Goal: Use online tool/utility: Use online tool/utility

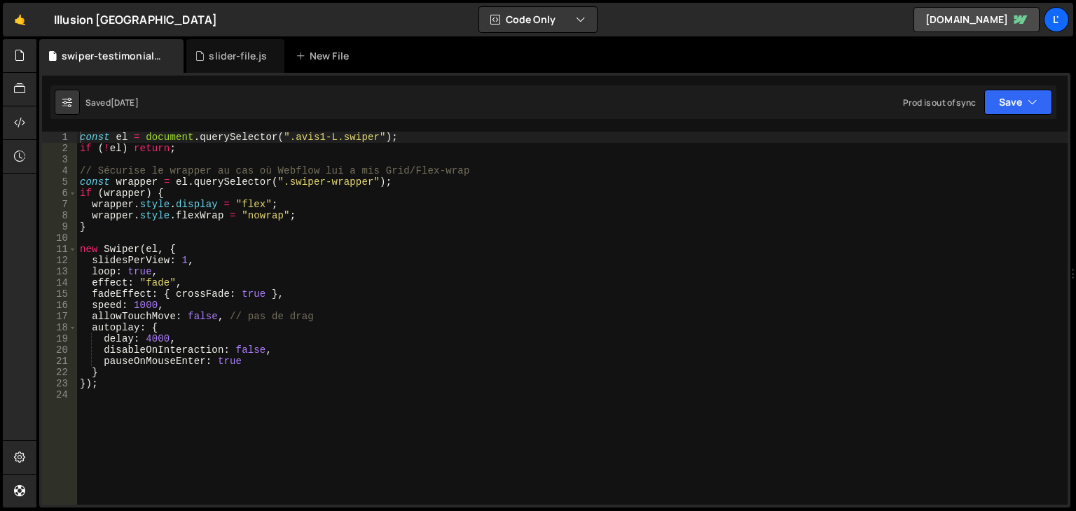
scroll to position [5807, 0]
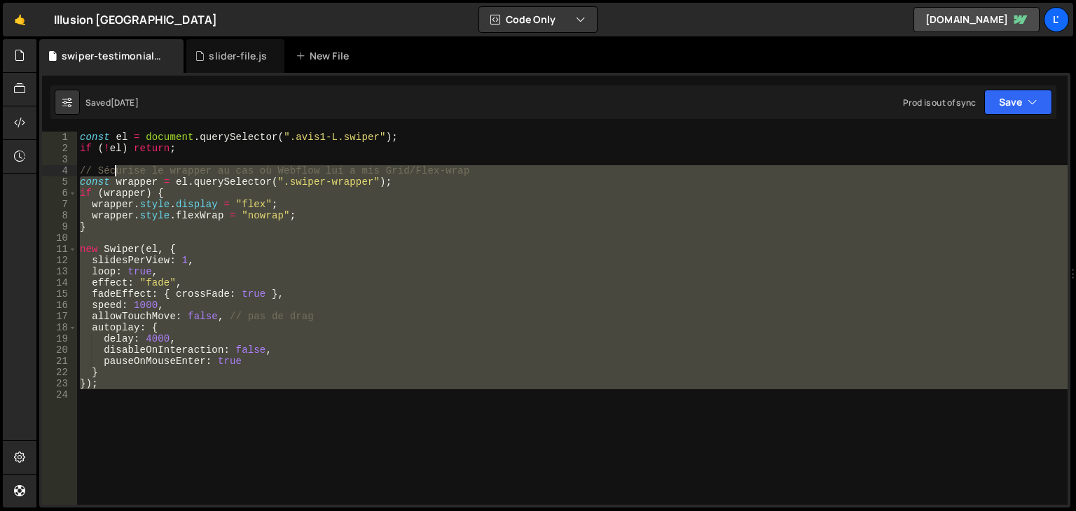
drag, startPoint x: 147, startPoint y: 419, endPoint x: 106, endPoint y: 142, distance: 279.6
click at [106, 146] on div "const el = document . querySelector ( ".avis1-L.swiper" ) ; if ( ! el ) return …" at bounding box center [572, 330] width 990 height 396
type textarea "if (!el) return;"
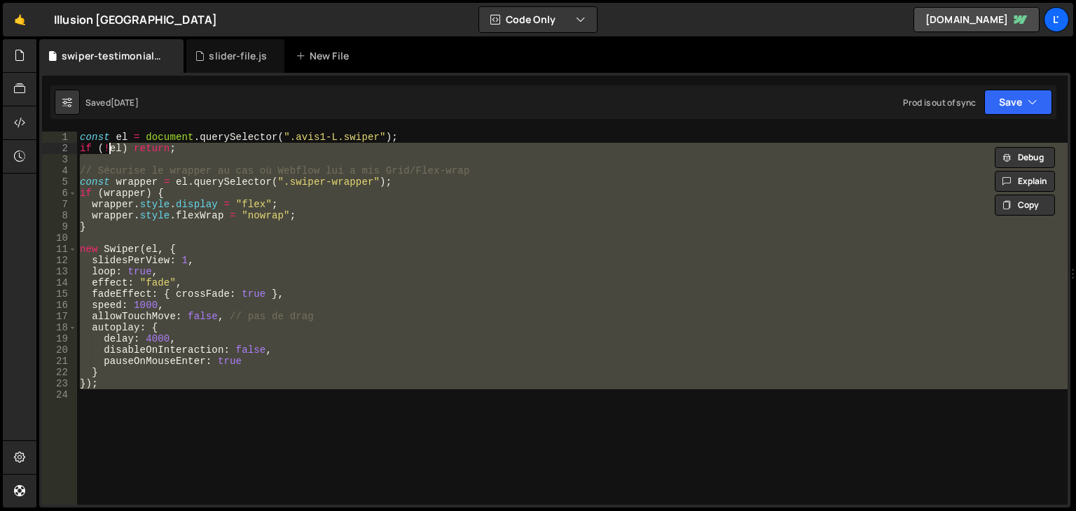
type textarea "if (!el) return;"
drag, startPoint x: 155, startPoint y: 415, endPoint x: 147, endPoint y: 429, distance: 16.0
click at [154, 417] on div "const el = document . querySelector ( ".avis1-L.swiper" ) ; if ( ! el ) return …" at bounding box center [572, 318] width 990 height 373
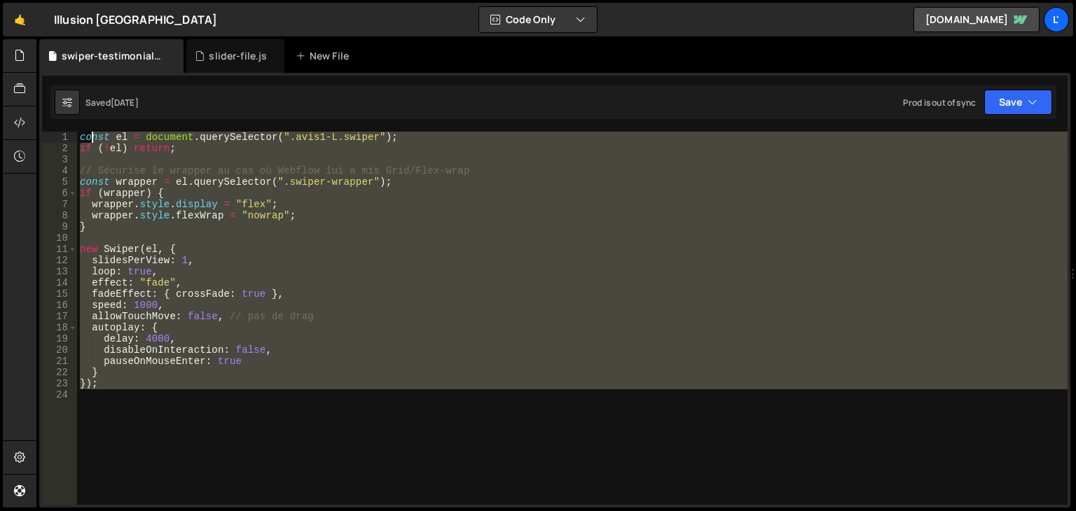
drag, startPoint x: 142, startPoint y: 437, endPoint x: 76, endPoint y: 88, distance: 355.0
click at [76, 89] on div "Debug Explain Copy swiper-testimonials.js slider-file.js New File Saved [DATE] …" at bounding box center [554, 273] width 1031 height 469
type textarea "const el = document.querySelector(".avis1-L.swiper"); if (!el) return;"
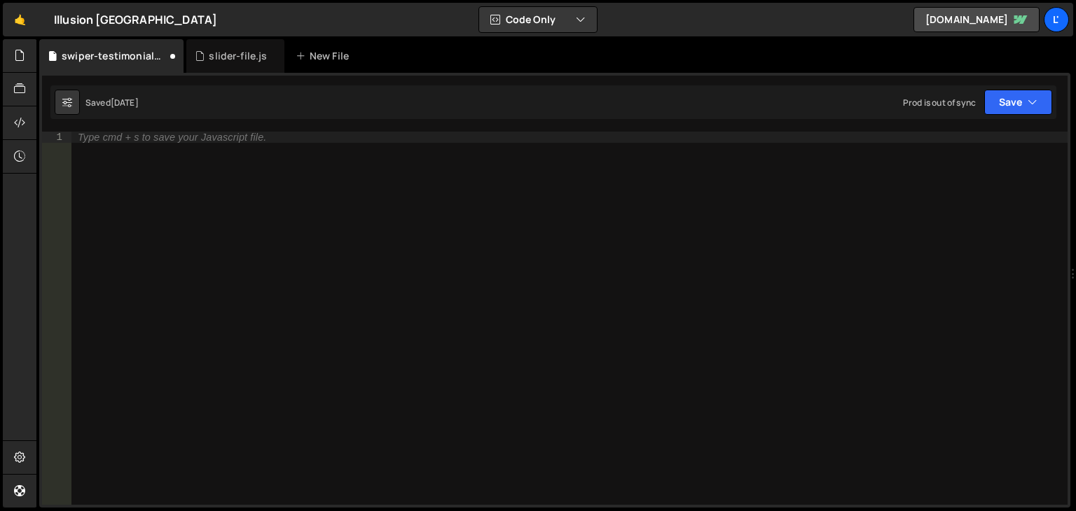
click at [87, 88] on div "Saved [DATE] Prod is out of sync Upgrade to Edit Save Save to Staging S Saved […" at bounding box center [553, 102] width 1006 height 34
click at [189, 158] on div "Type cmd + s to save your Javascript file." at bounding box center [569, 330] width 996 height 396
click at [320, 173] on div "Type cmd + s to save your Javascript file." at bounding box center [569, 330] width 996 height 396
paste textarea "});"
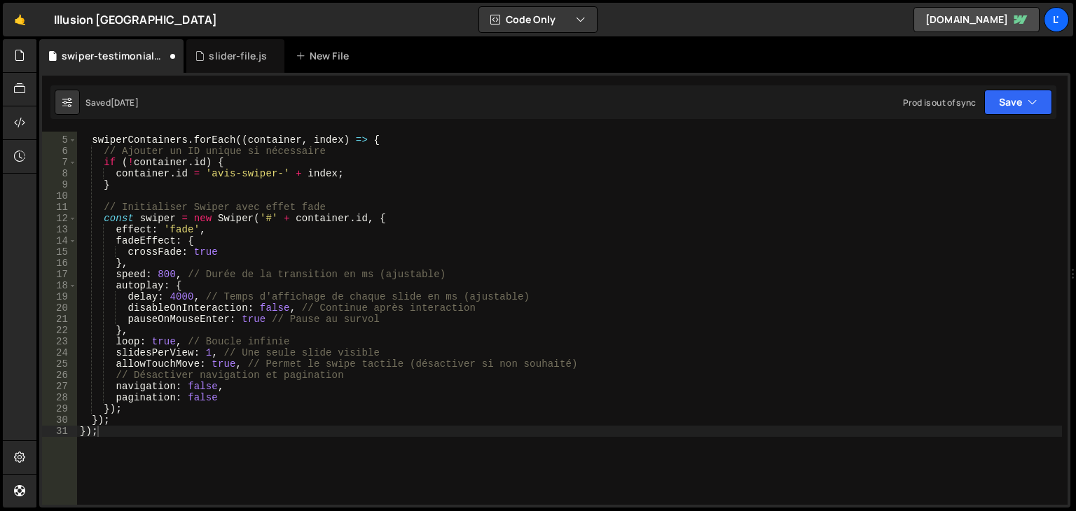
scroll to position [42, 0]
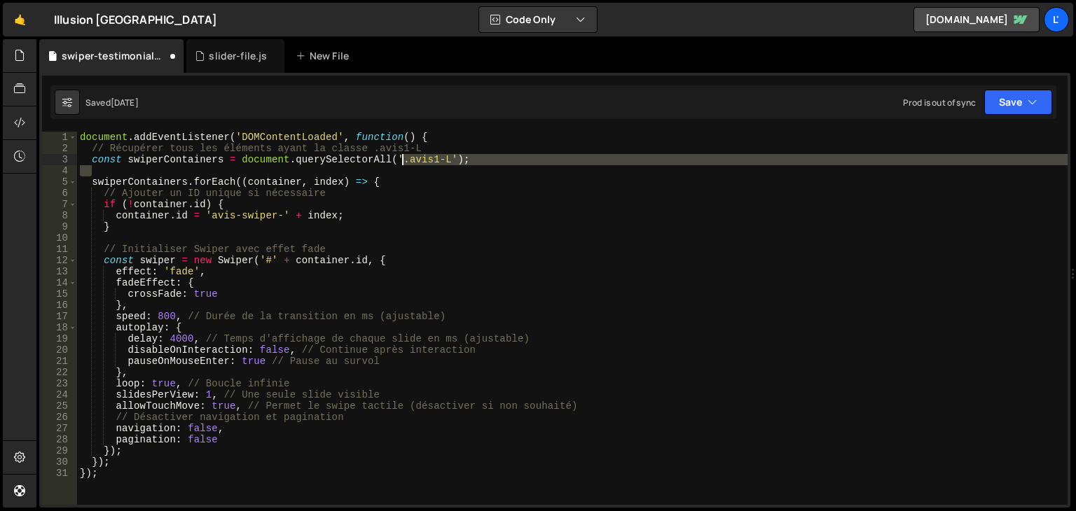
drag, startPoint x: 443, startPoint y: 165, endPoint x: 401, endPoint y: 164, distance: 42.0
click at [401, 164] on div "document . addEventListener ( 'DOMContentLoaded' , function ( ) { // Récupérer …" at bounding box center [572, 330] width 990 height 396
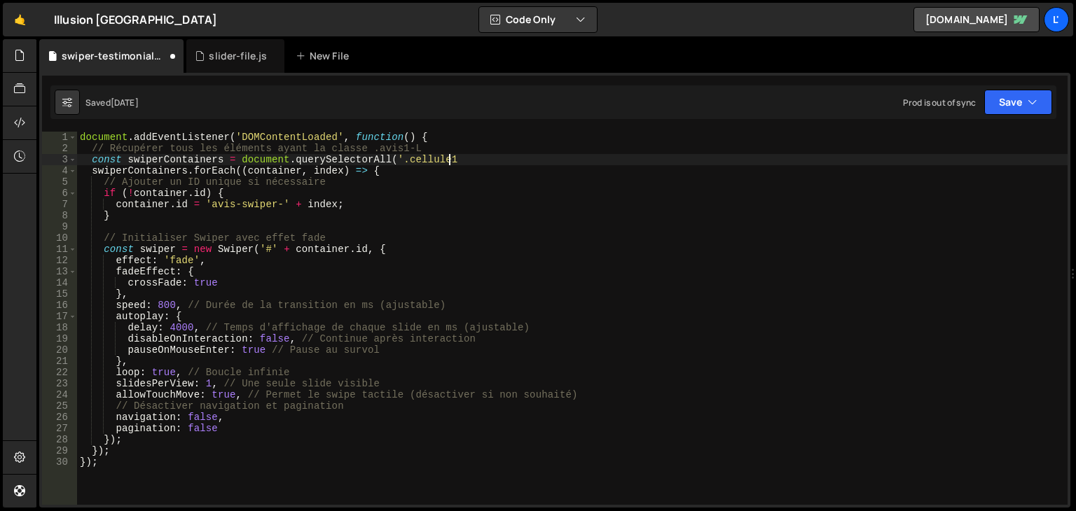
scroll to position [0, 22]
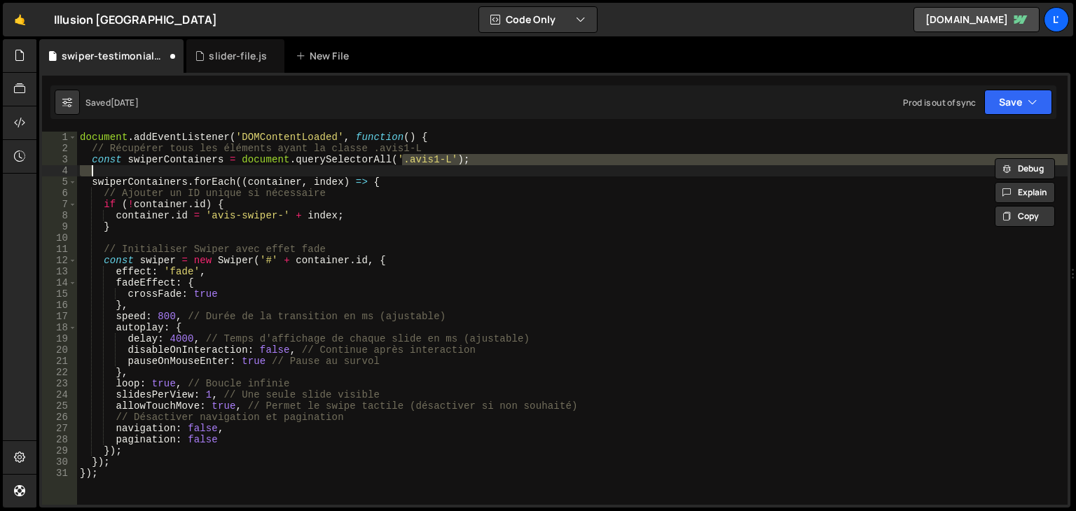
click at [444, 159] on div "document . addEventListener ( 'DOMContentLoaded' , function ( ) { // Récupérer …" at bounding box center [572, 318] width 990 height 373
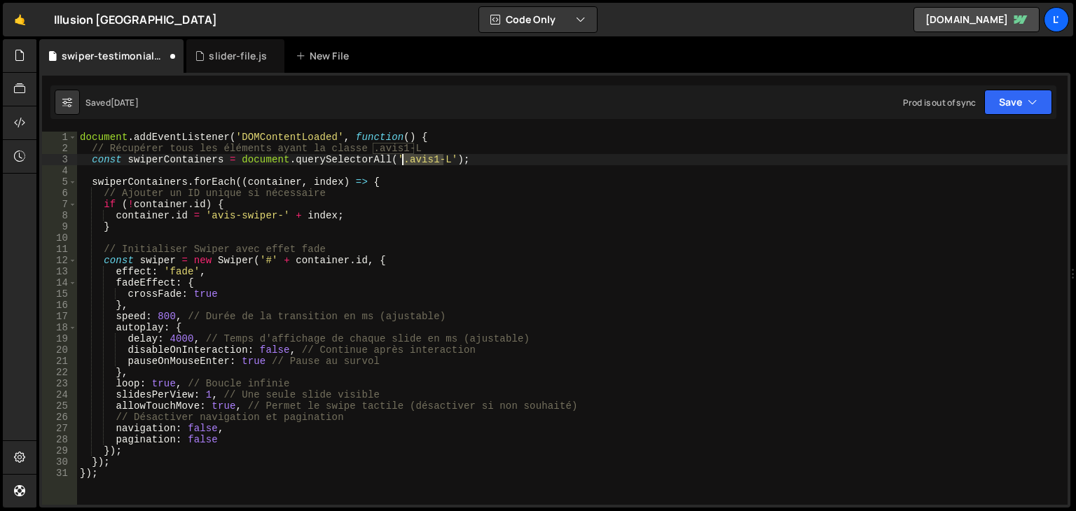
drag, startPoint x: 444, startPoint y: 159, endPoint x: 401, endPoint y: 162, distance: 43.6
click at [401, 162] on div "document . addEventListener ( 'DOMContentLoaded' , function ( ) { // Récupérer …" at bounding box center [572, 330] width 990 height 396
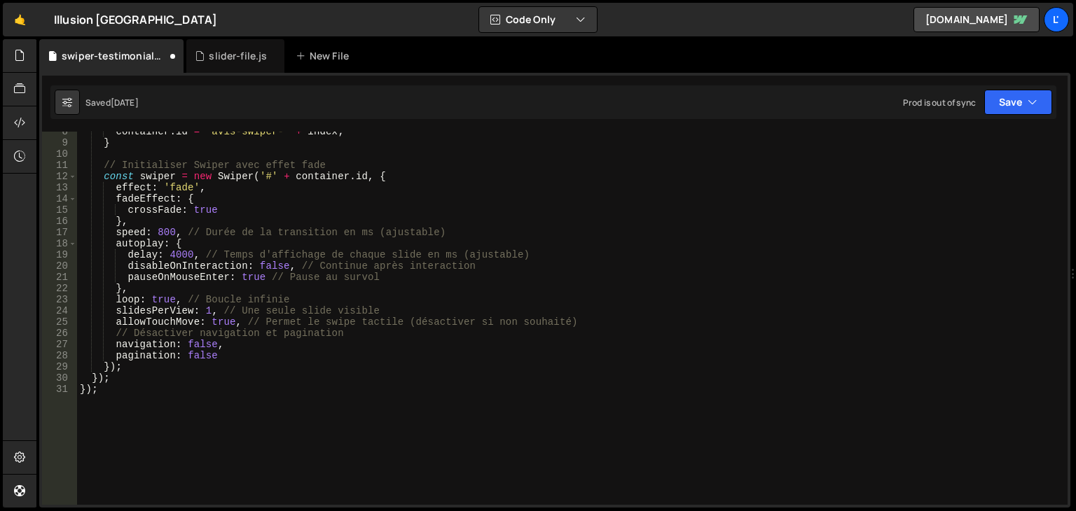
scroll to position [0, 0]
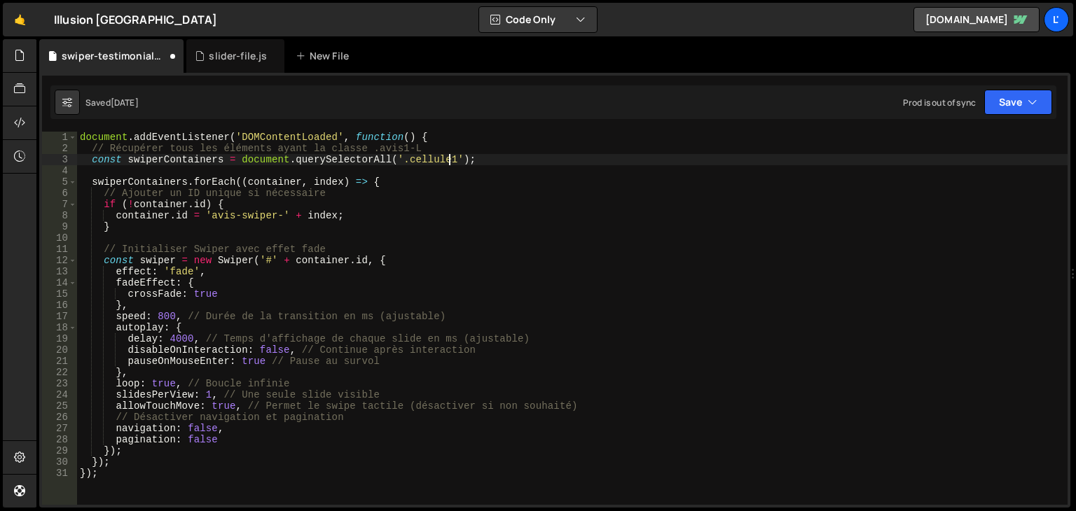
type textarea "const swiperContainers = document.querySelectorAll('.cellule1');"
